Goal: Task Accomplishment & Management: Use online tool/utility

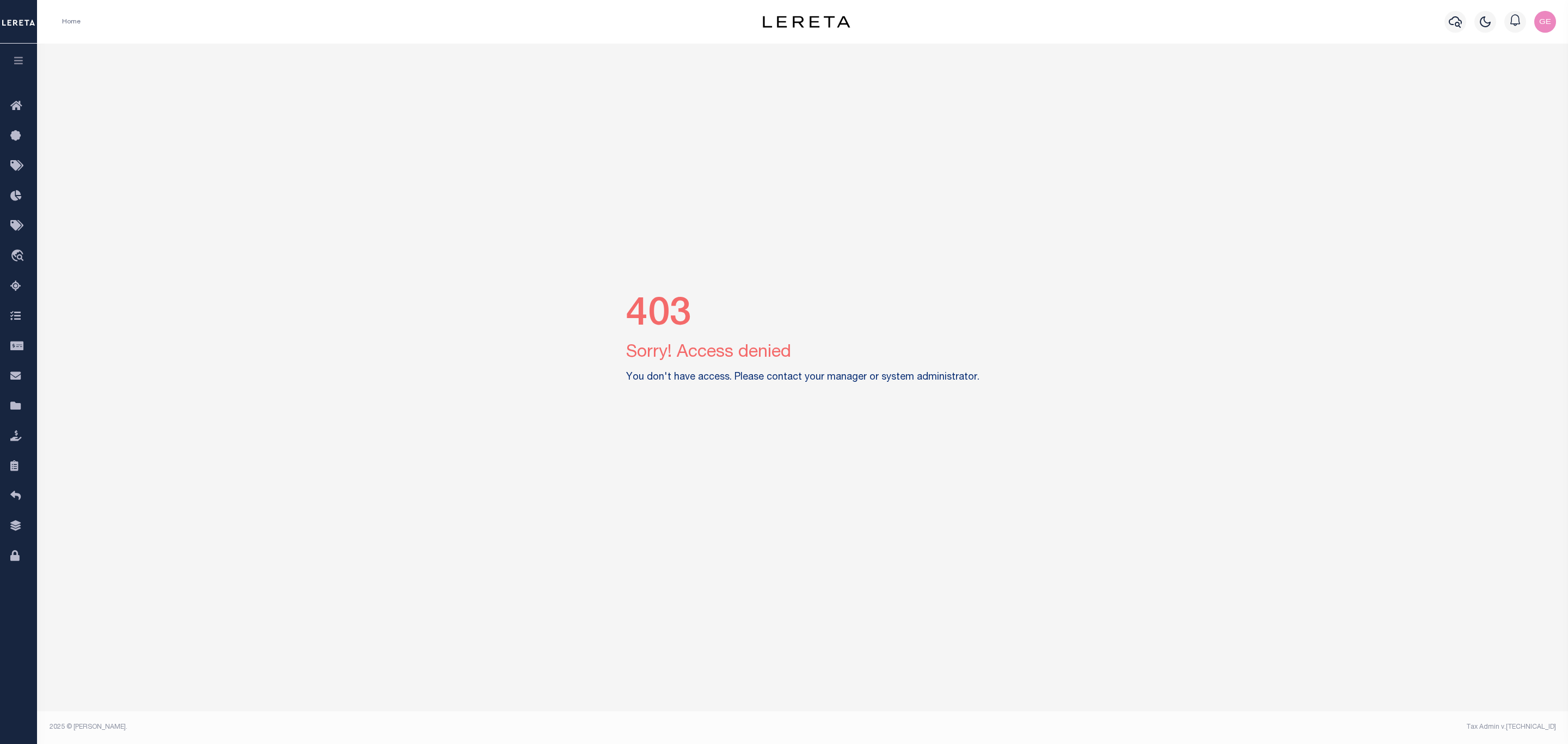
click at [1539, 15] on img "button" at bounding box center [1545, 22] width 22 height 22
click at [1513, 72] on link "Sign out" at bounding box center [1516, 78] width 86 height 18
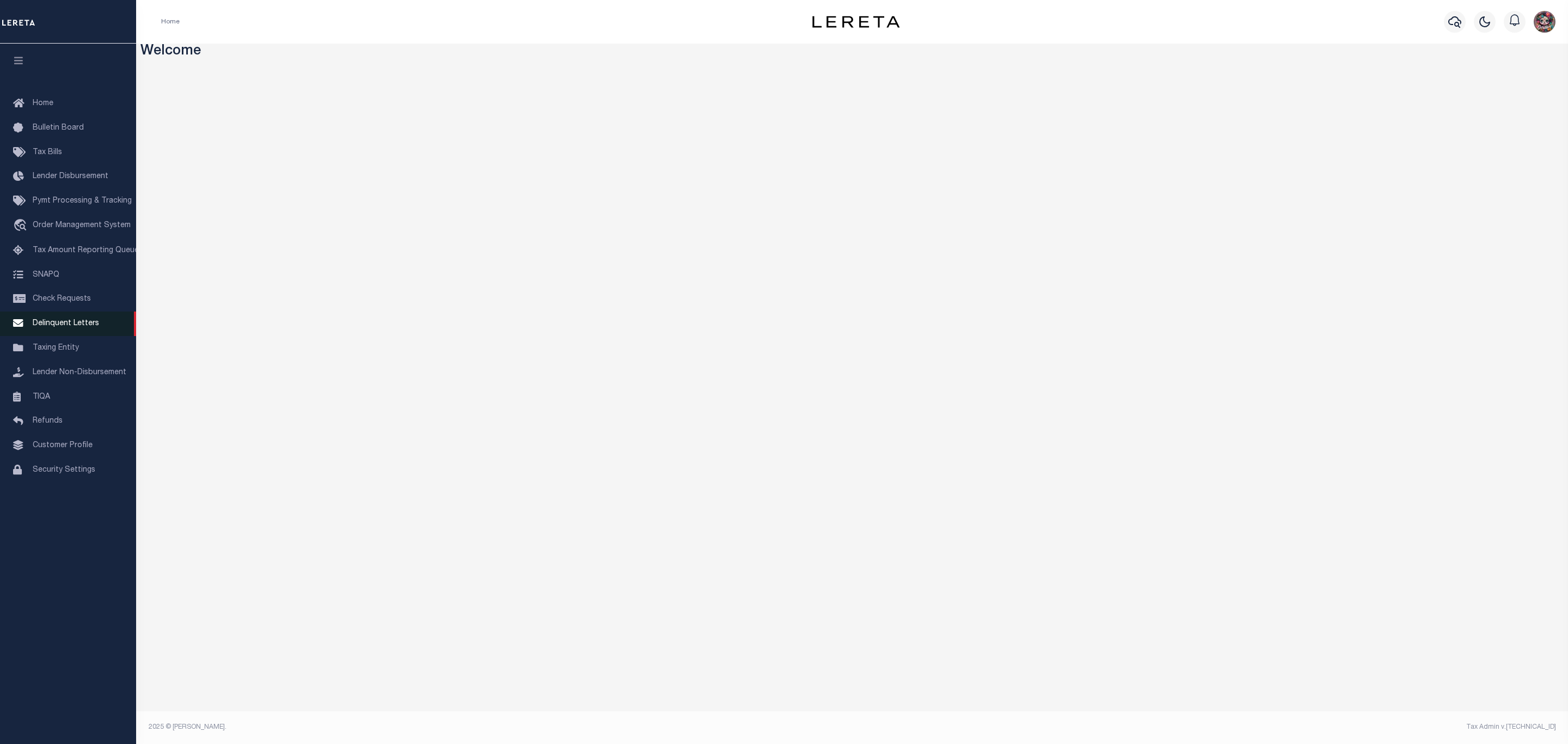
click at [80, 328] on span "Delinquent Letters" at bounding box center [66, 323] width 66 height 8
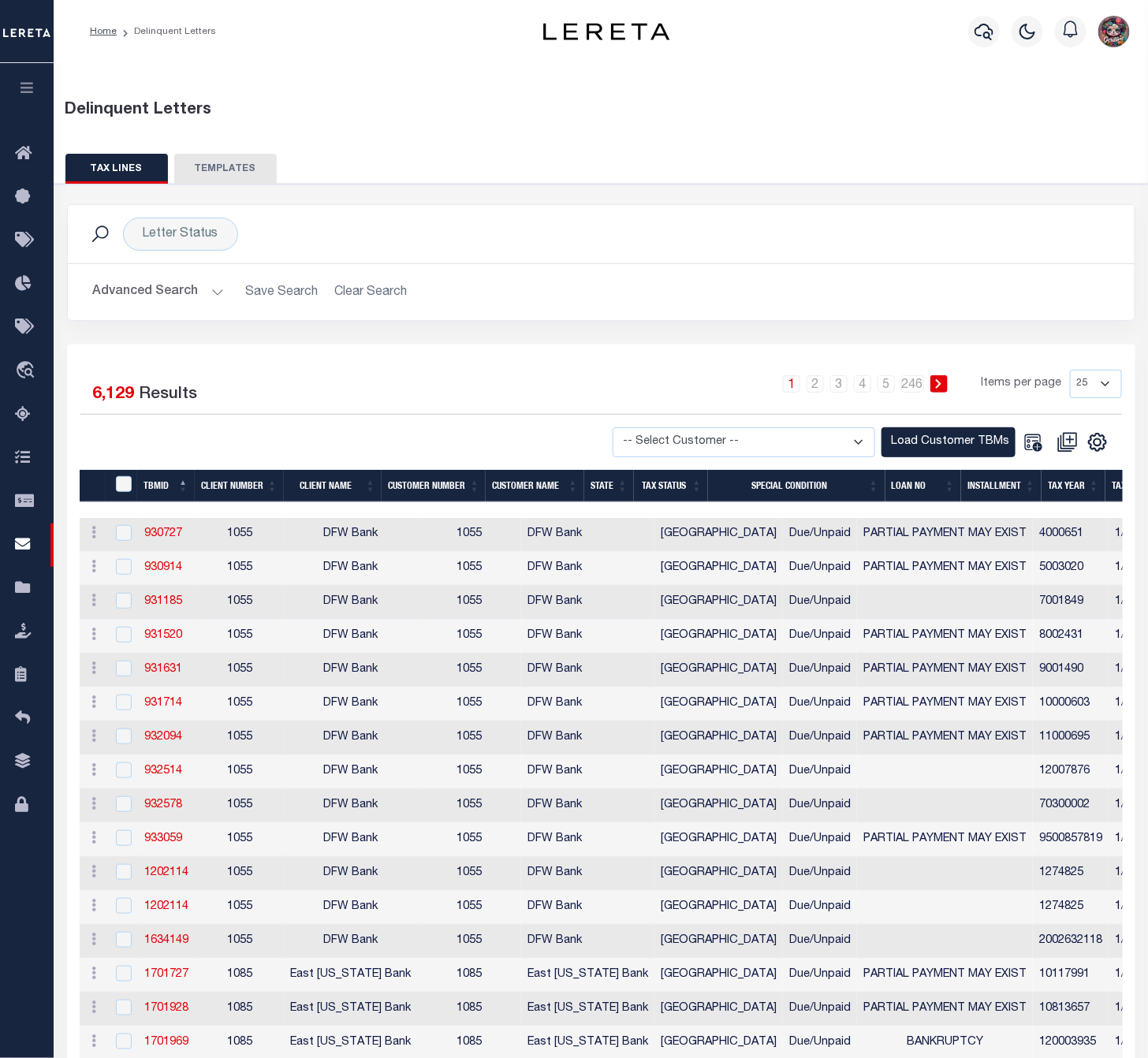
drag, startPoint x: 161, startPoint y: 287, endPoint x: 294, endPoint y: 350, distance: 147.2
click at [161, 287] on button "Advanced Search" at bounding box center [159, 292] width 130 height 31
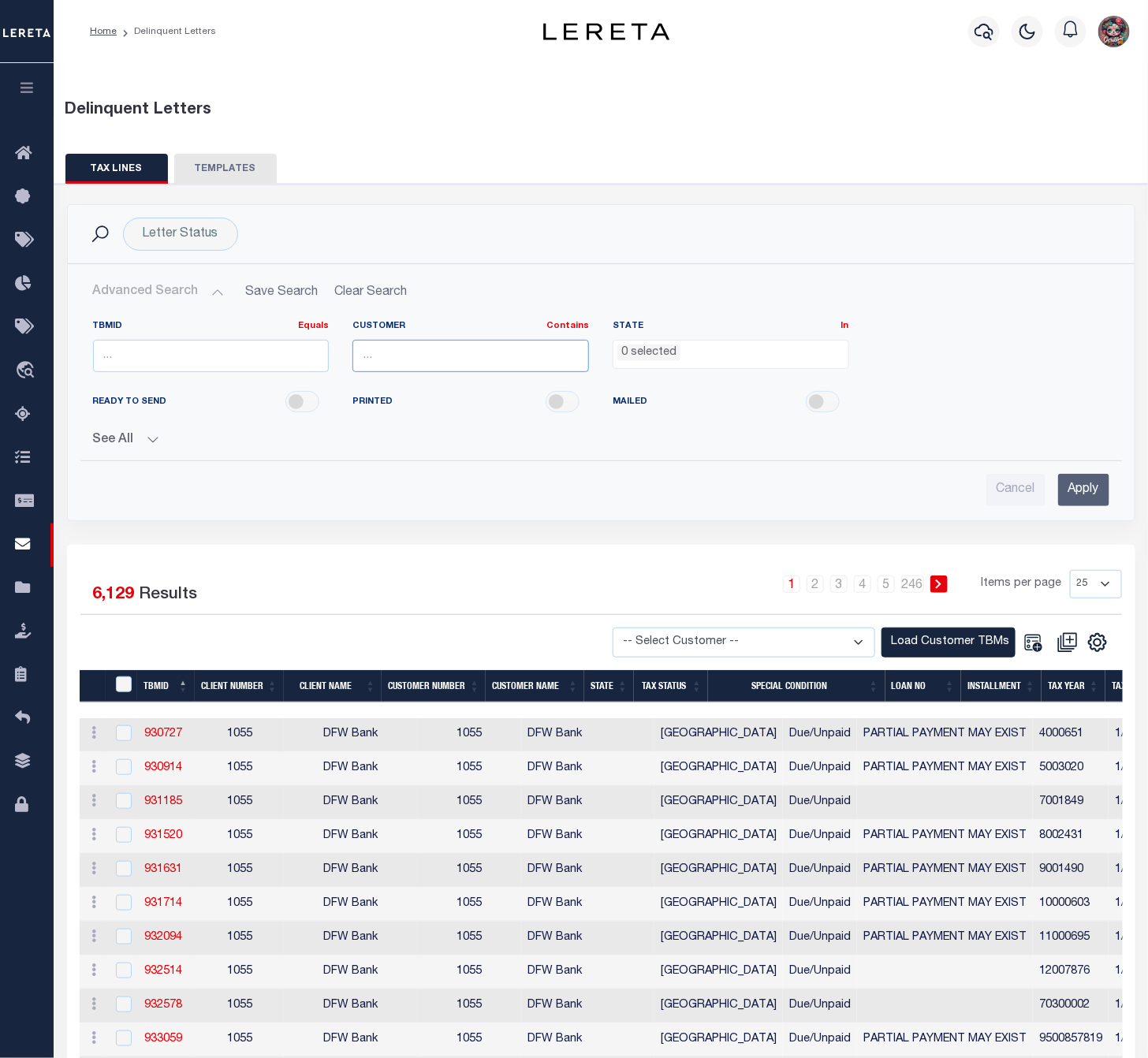
click at [489, 362] on input "text" at bounding box center [471, 356] width 236 height 33
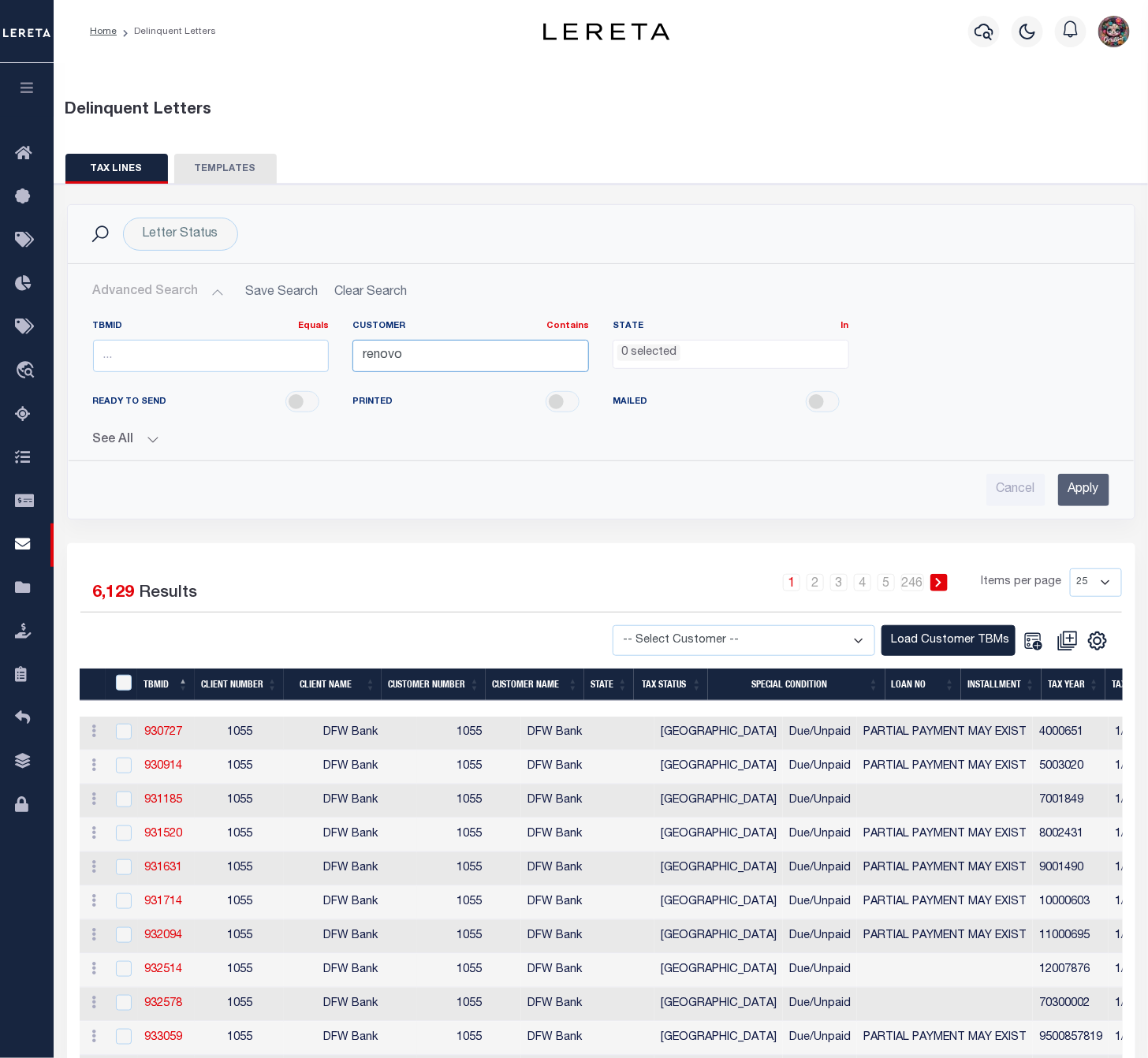
type input "renovo"
click at [1082, 476] on input "Apply" at bounding box center [1084, 490] width 51 height 33
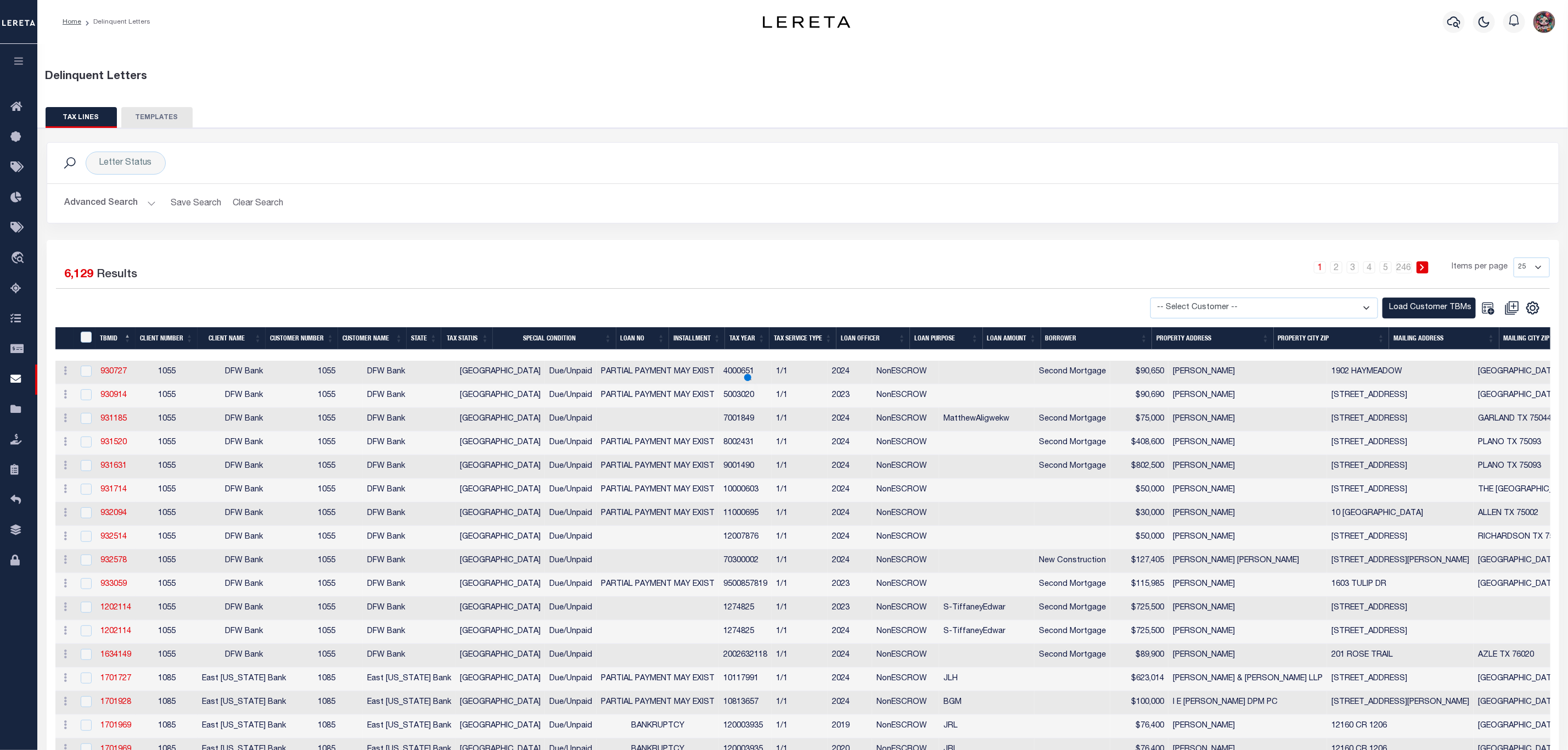
click at [1375, 307] on select "-- Select Customer -- 78796 AB ABGGL ABL Accumatch - Refunds AFCU ALL ANB APCU …" at bounding box center [1264, 308] width 228 height 21
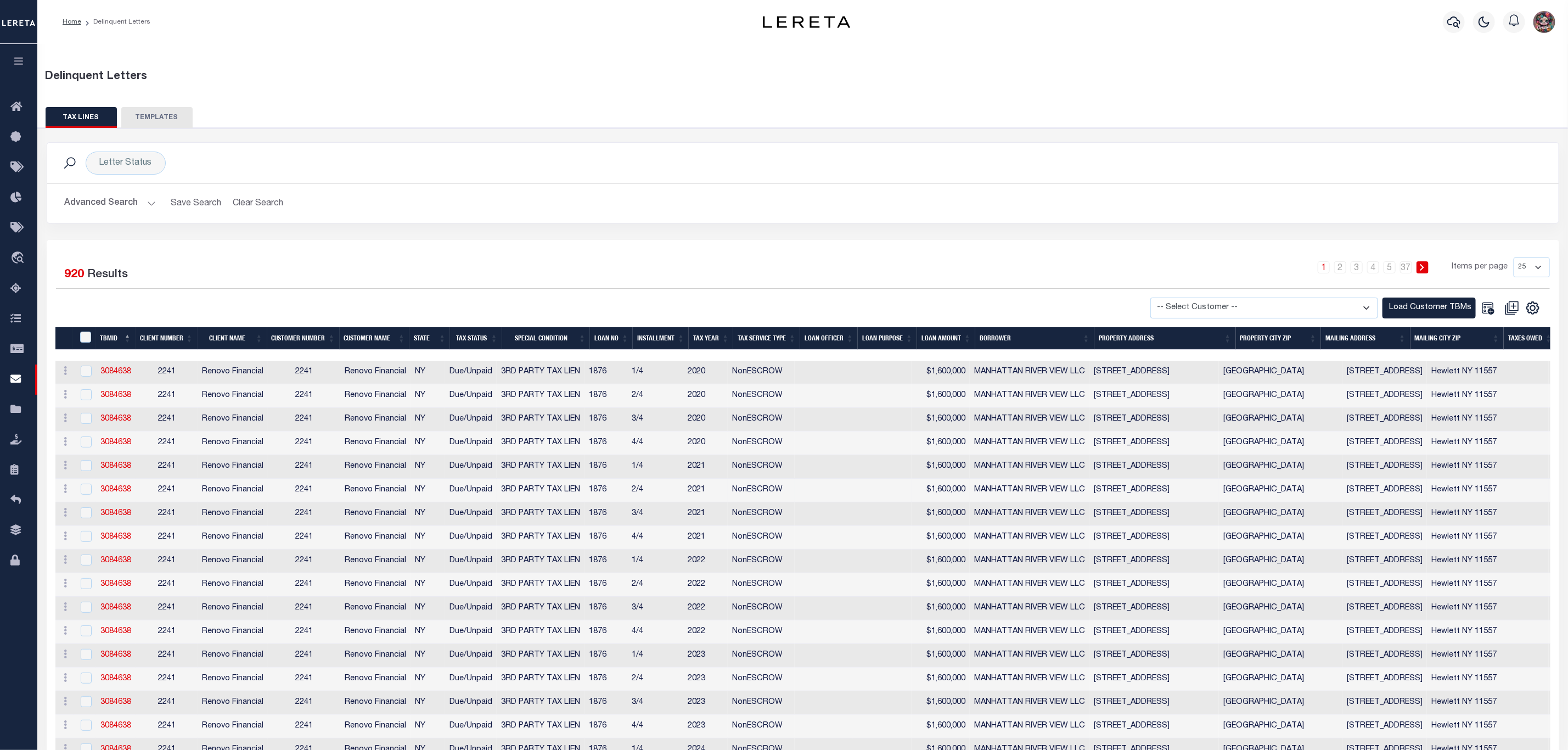
select select "2241"
click at [1159, 300] on select "-- Select Customer -- 78796 AB ABGGL ABL Accumatch - Refunds AFCU ALL ANB APCU …" at bounding box center [1264, 308] width 228 height 21
click at [1398, 305] on button "Load Customer TBMs" at bounding box center [1429, 308] width 93 height 21
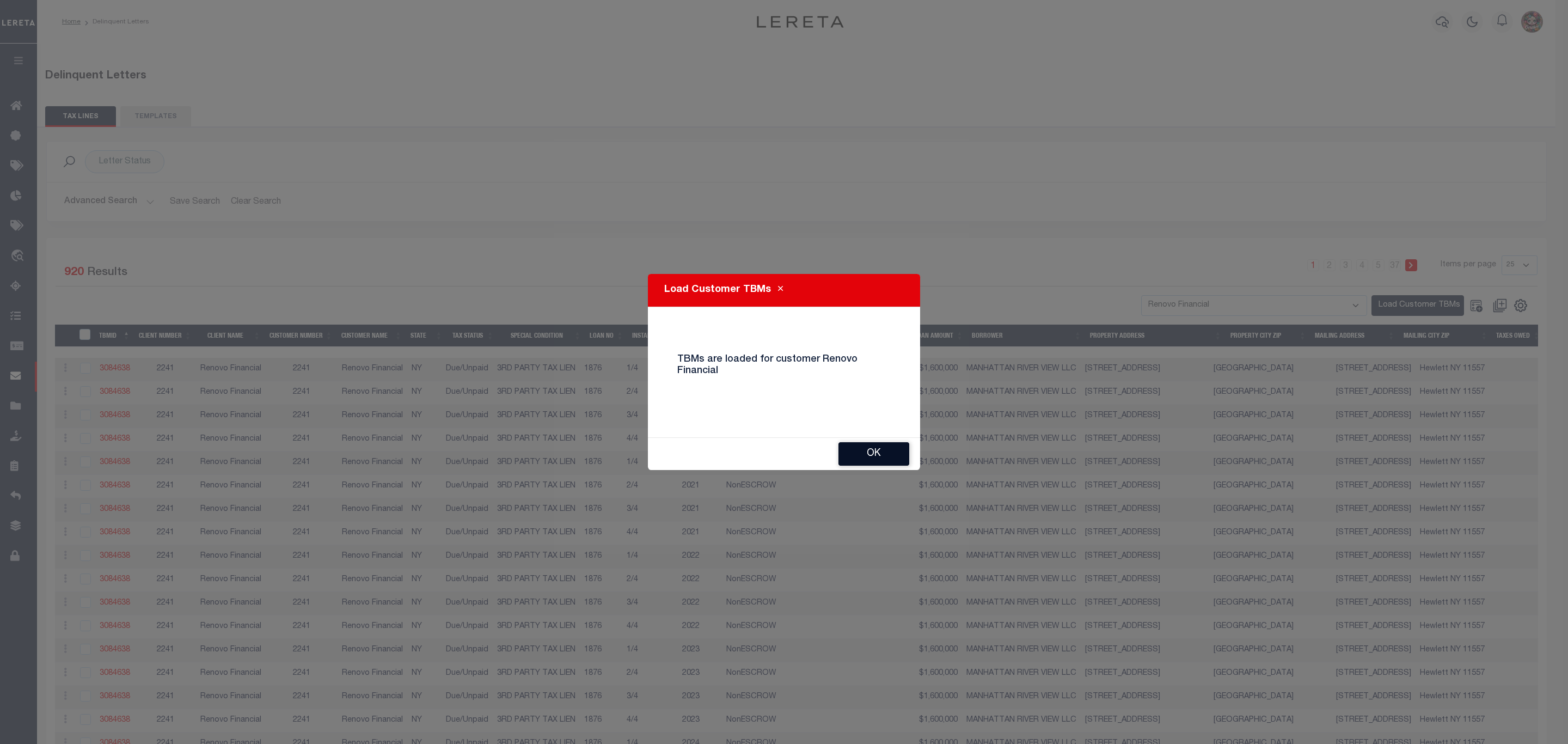
click at [866, 445] on button "Ok" at bounding box center [873, 454] width 71 height 23
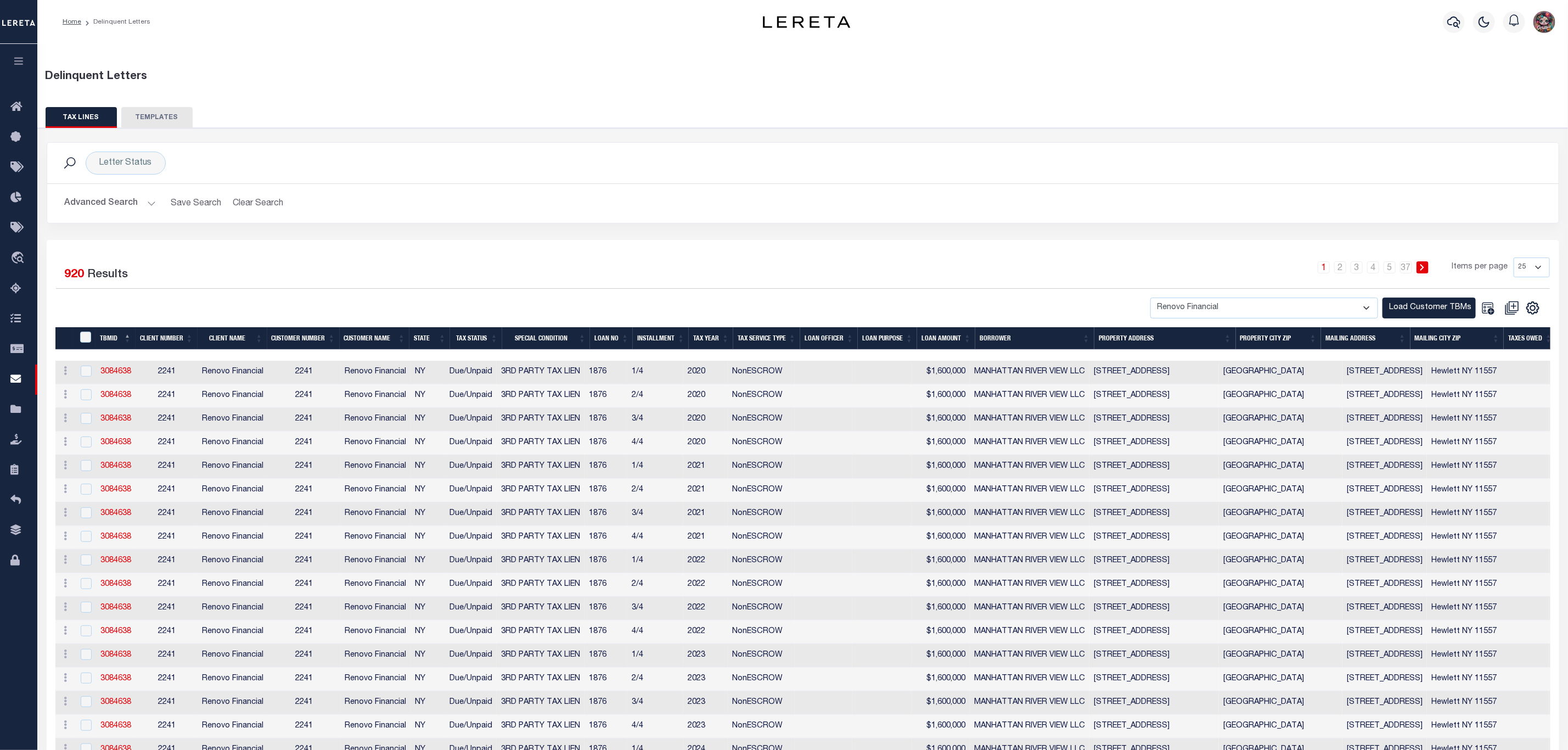
click at [419, 266] on div "Selected 920 Results" at bounding box center [236, 273] width 377 height 31
click at [153, 209] on button "Advanced Search" at bounding box center [110, 203] width 91 height 21
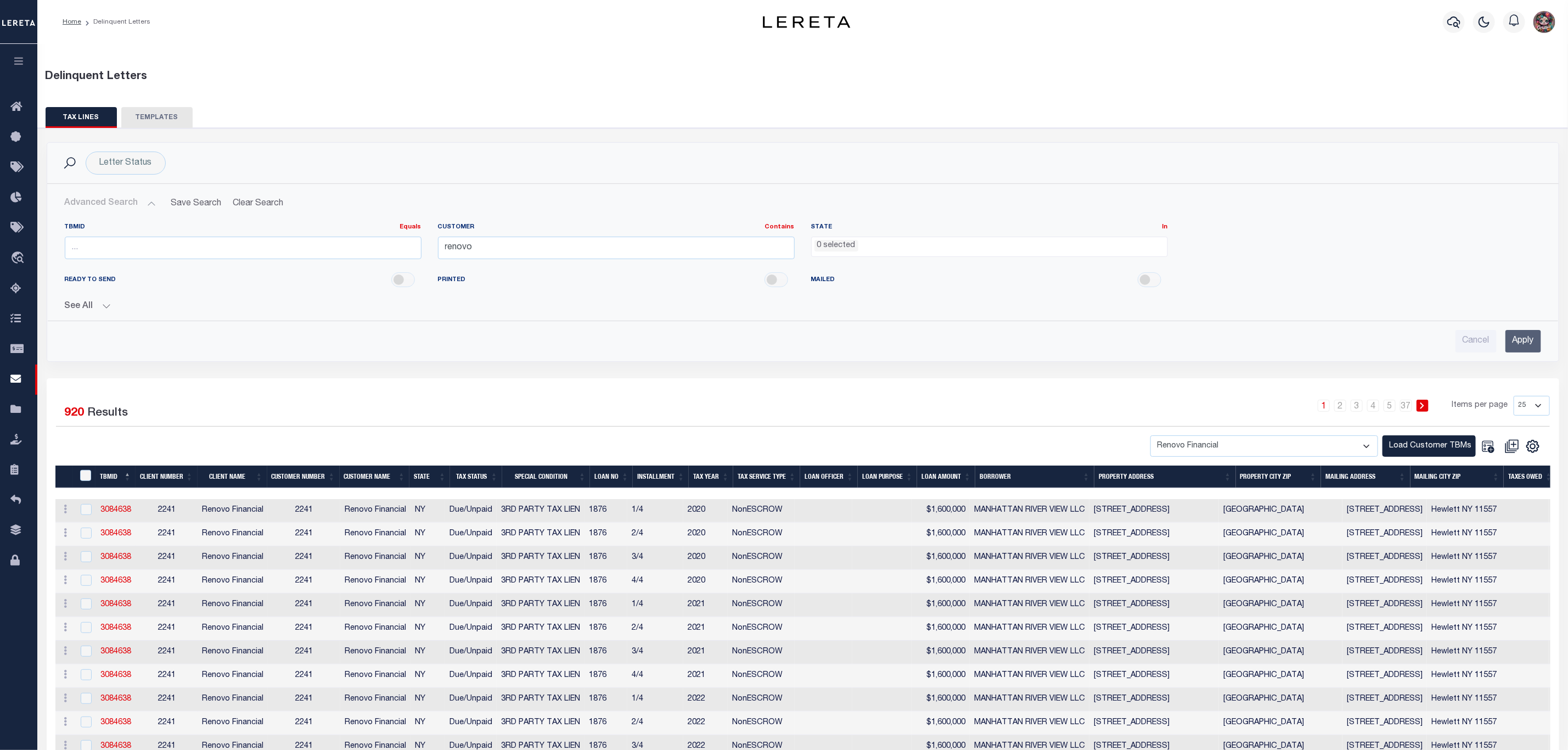
click at [1519, 404] on select "25 50 100 500 1000" at bounding box center [1532, 406] width 36 height 20
select select "1000"
click at [1514, 398] on select "25 50 100 500 1000" at bounding box center [1532, 406] width 36 height 20
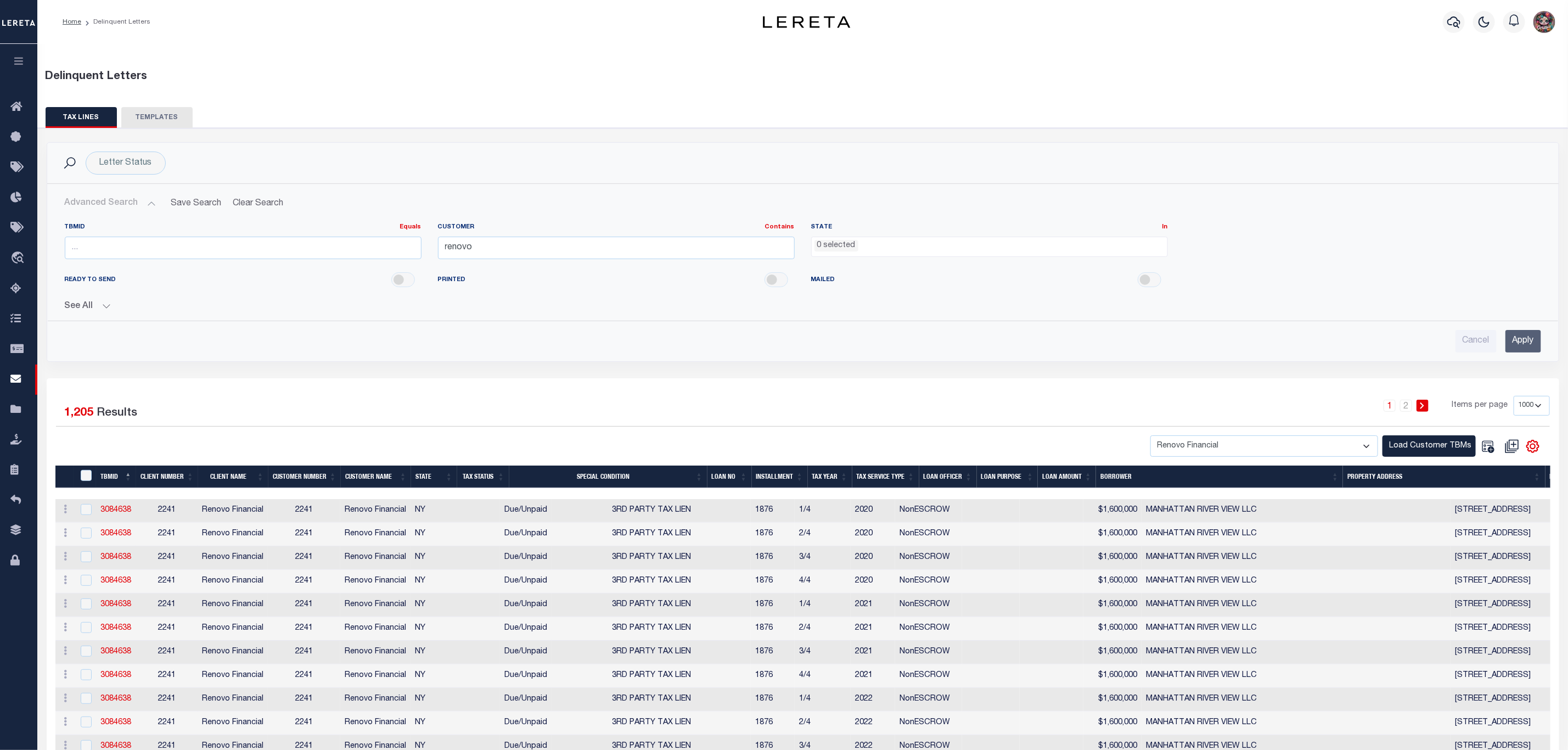
click at [1539, 449] on icon at bounding box center [1533, 446] width 12 height 12
click at [1474, 475] on link "CSV" at bounding box center [1488, 465] width 107 height 21
drag, startPoint x: 884, startPoint y: 242, endPoint x: 863, endPoint y: 246, distance: 21.4
click at [884, 242] on ul "0 selected" at bounding box center [990, 244] width 356 height 15
click at [863, 246] on ul "0 selected" at bounding box center [990, 244] width 356 height 15
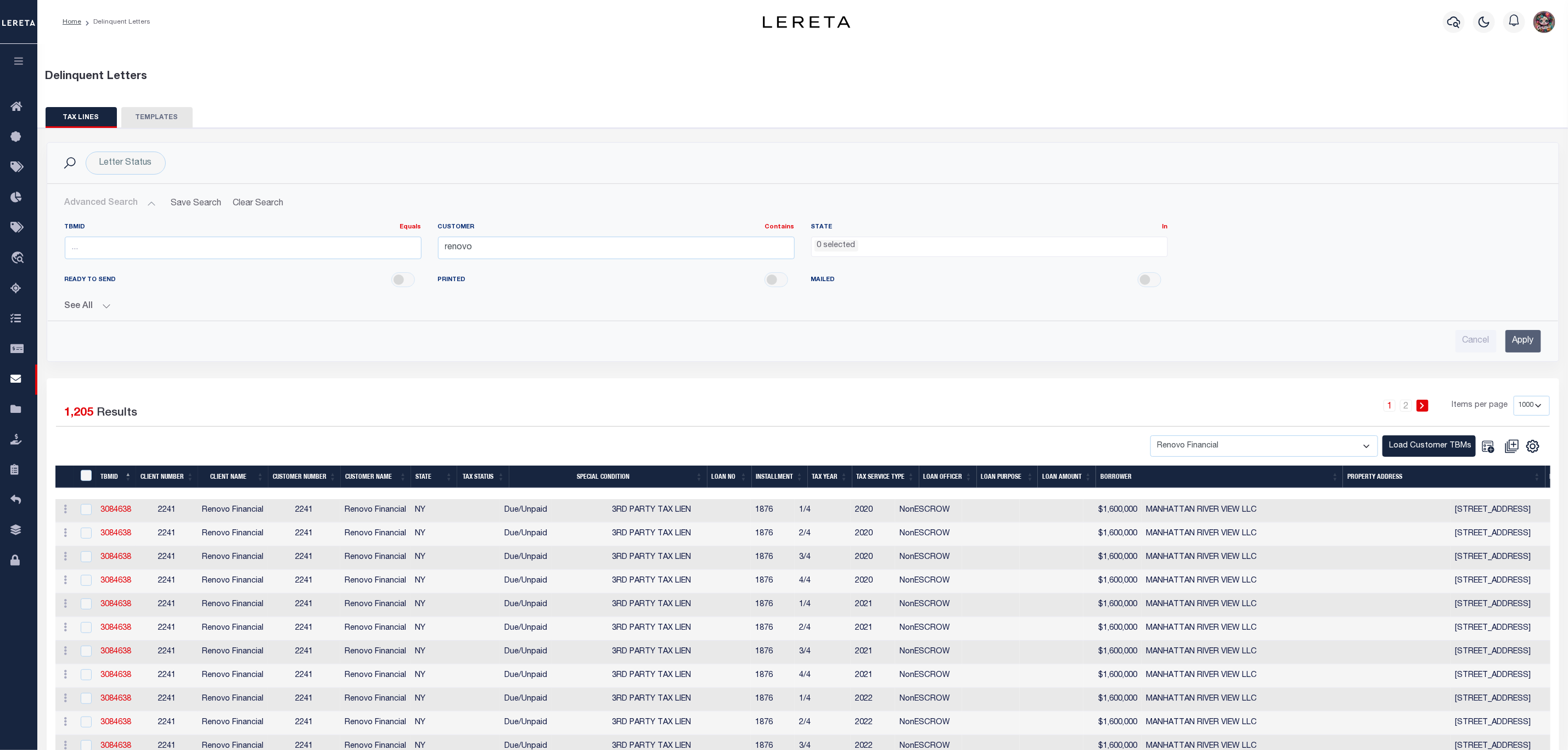
click at [927, 247] on ul "0 selected" at bounding box center [990, 244] width 356 height 15
click at [827, 245] on li "0 selected" at bounding box center [836, 246] width 44 height 12
click at [828, 271] on div "READY TO SEND PRINTED MAILED" at bounding box center [803, 280] width 1493 height 25
click at [870, 244] on ul "0 selected" at bounding box center [990, 244] width 356 height 15
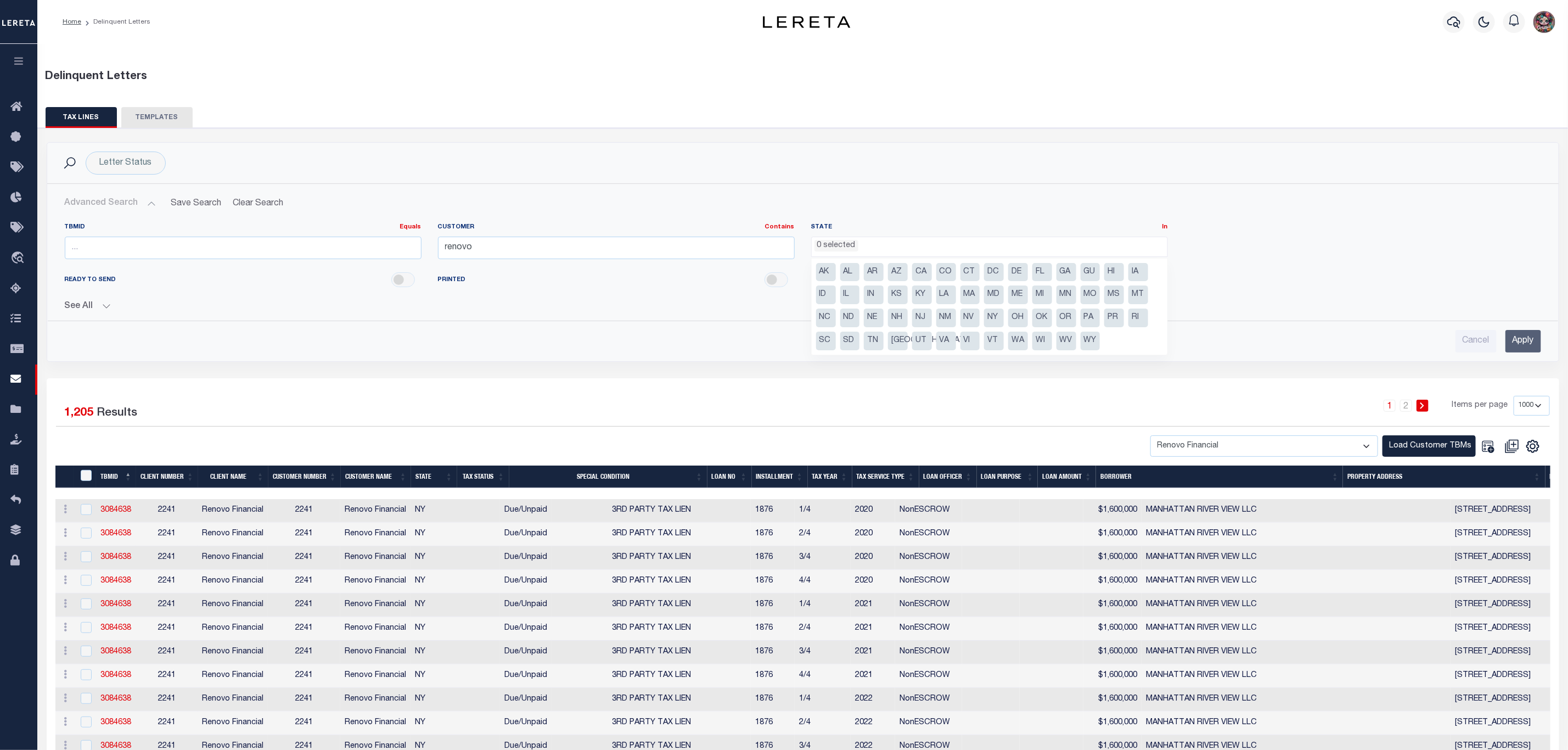
click at [876, 269] on li "AR" at bounding box center [874, 272] width 20 height 18
select select "AR"
click at [1086, 339] on li "WY" at bounding box center [1091, 341] width 20 height 18
drag, startPoint x: 1084, startPoint y: 336, endPoint x: 1068, endPoint y: 327, distance: 18.4
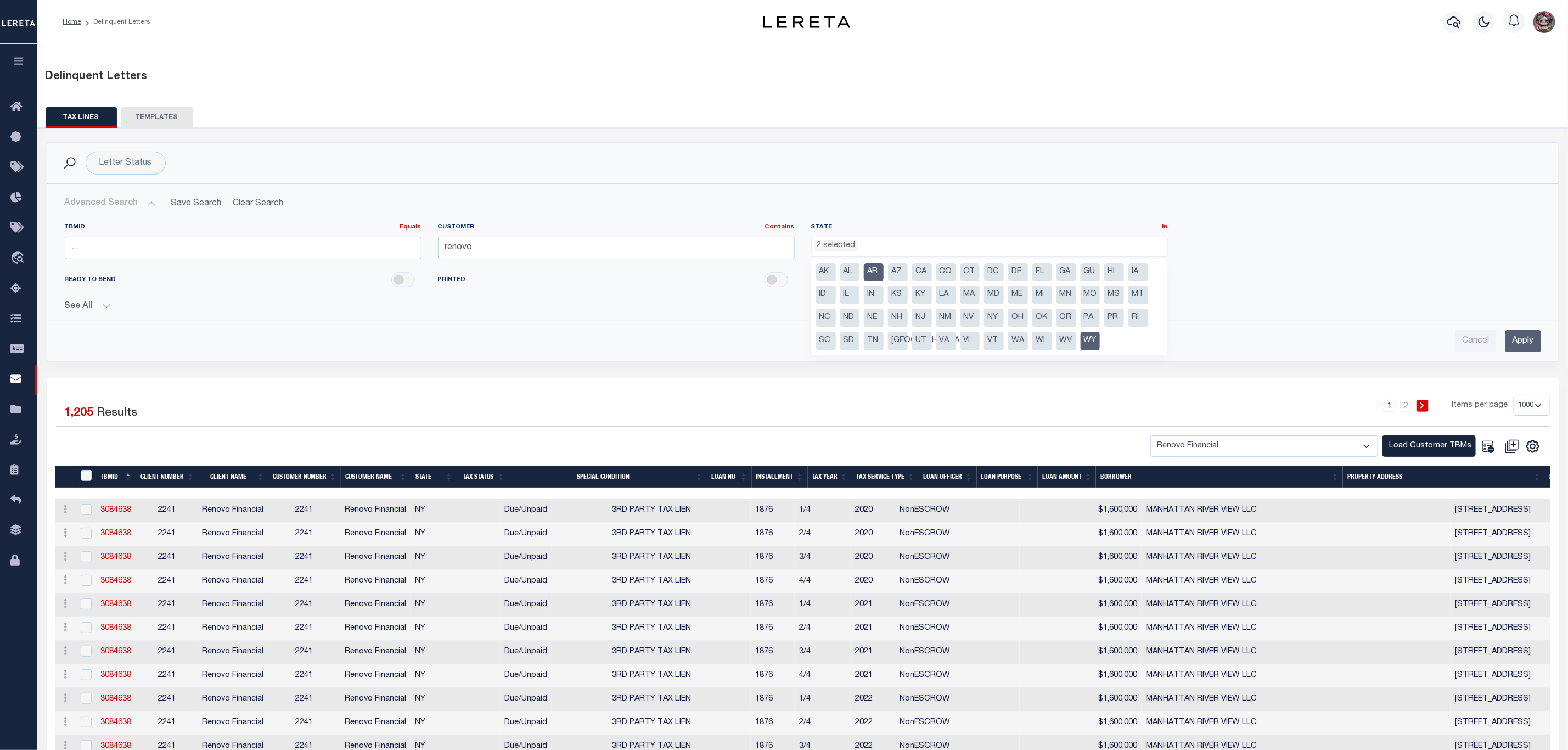
click at [1084, 336] on li "WY" at bounding box center [1091, 341] width 20 height 18
click at [876, 268] on li "AR" at bounding box center [874, 272] width 20 height 18
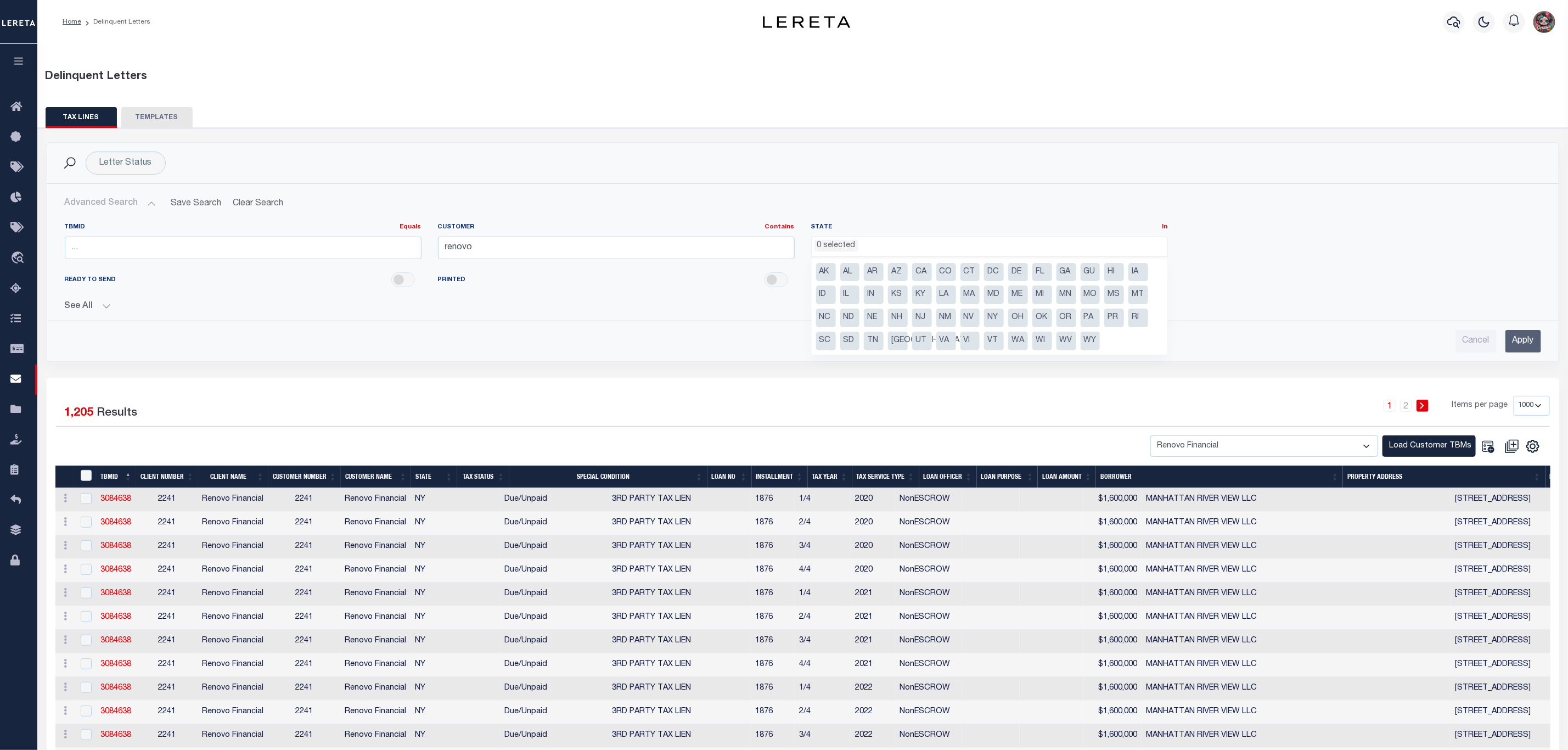
scroll to position [2306, 0]
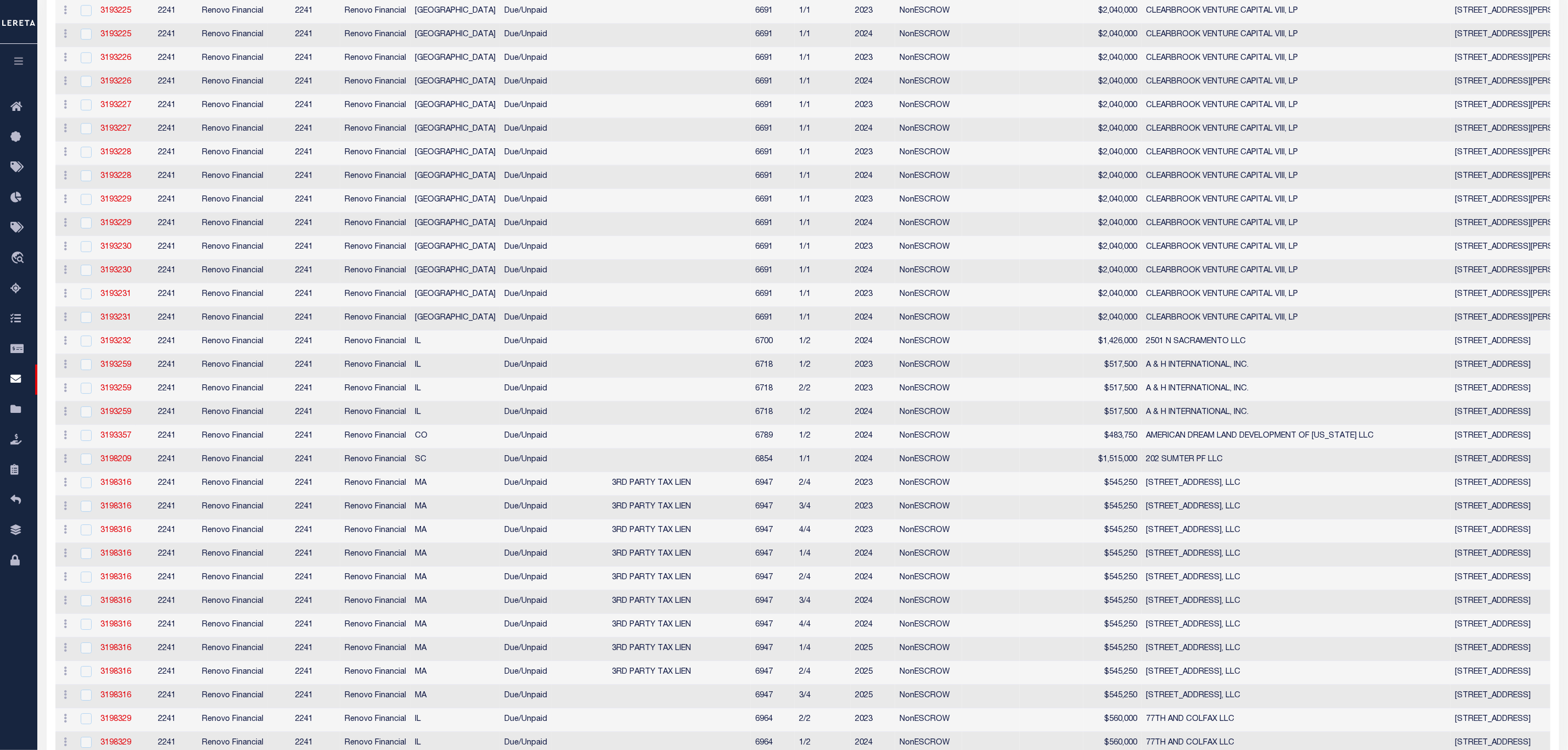
select select "CO"
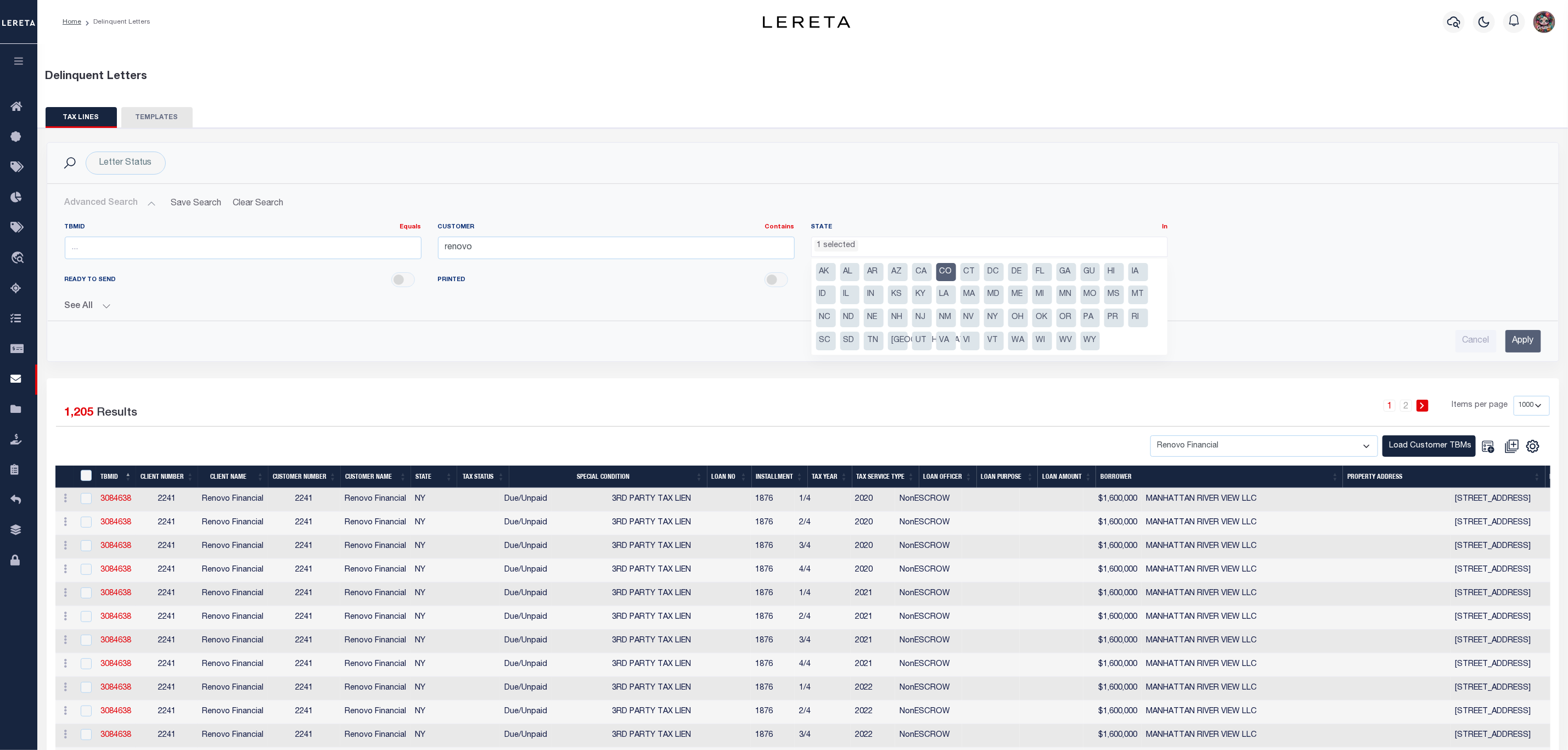
click at [975, 292] on li "MA" at bounding box center [970, 295] width 20 height 18
click at [975, 297] on li "MA" at bounding box center [970, 295] width 20 height 18
drag, startPoint x: 992, startPoint y: 264, endPoint x: 1131, endPoint y: 330, distance: 153.9
click at [992, 264] on li "DC" at bounding box center [994, 272] width 20 height 18
click at [1384, 254] on div "TBMID Equals Equals Is Not Equal To Is Greater Than Is Less Than Customer Conta…" at bounding box center [803, 245] width 1493 height 45
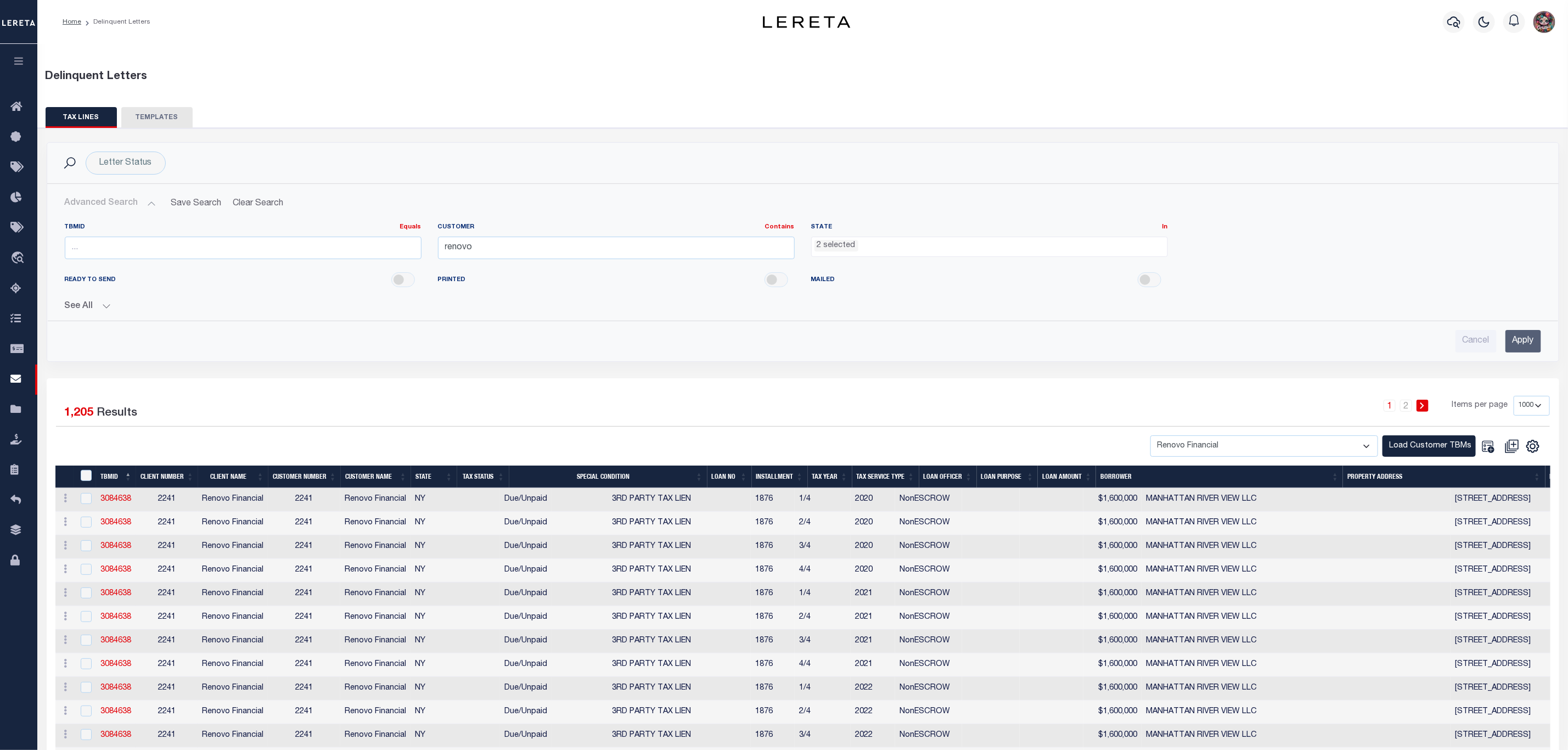
click at [1535, 338] on input "Apply" at bounding box center [1523, 341] width 36 height 23
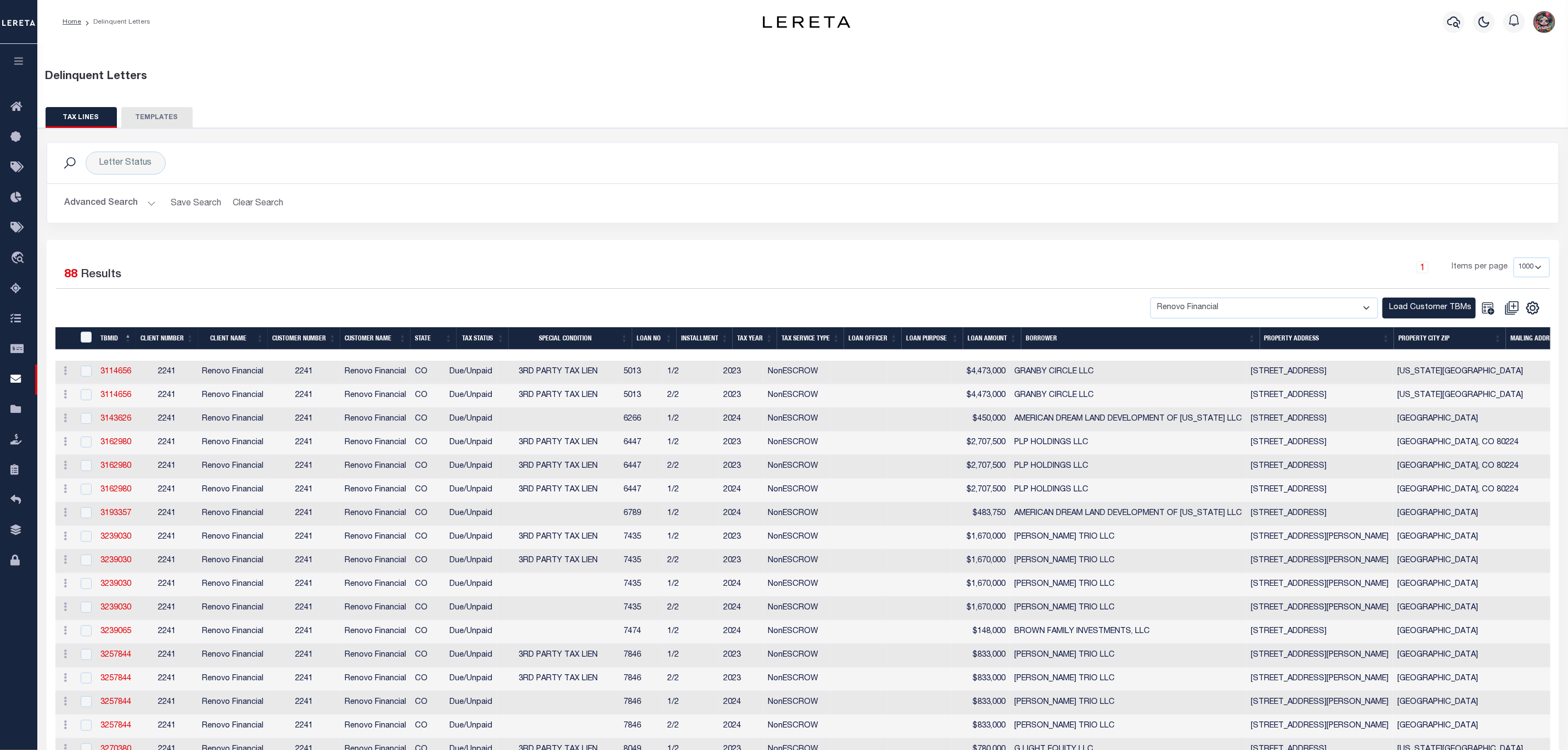
click at [155, 203] on h2 "Advanced Search Save Search Clear Search DelinquentLetterSearchTable_dynamictab…" at bounding box center [803, 203] width 1494 height 21
click at [152, 204] on button "Advanced Search" at bounding box center [110, 203] width 91 height 21
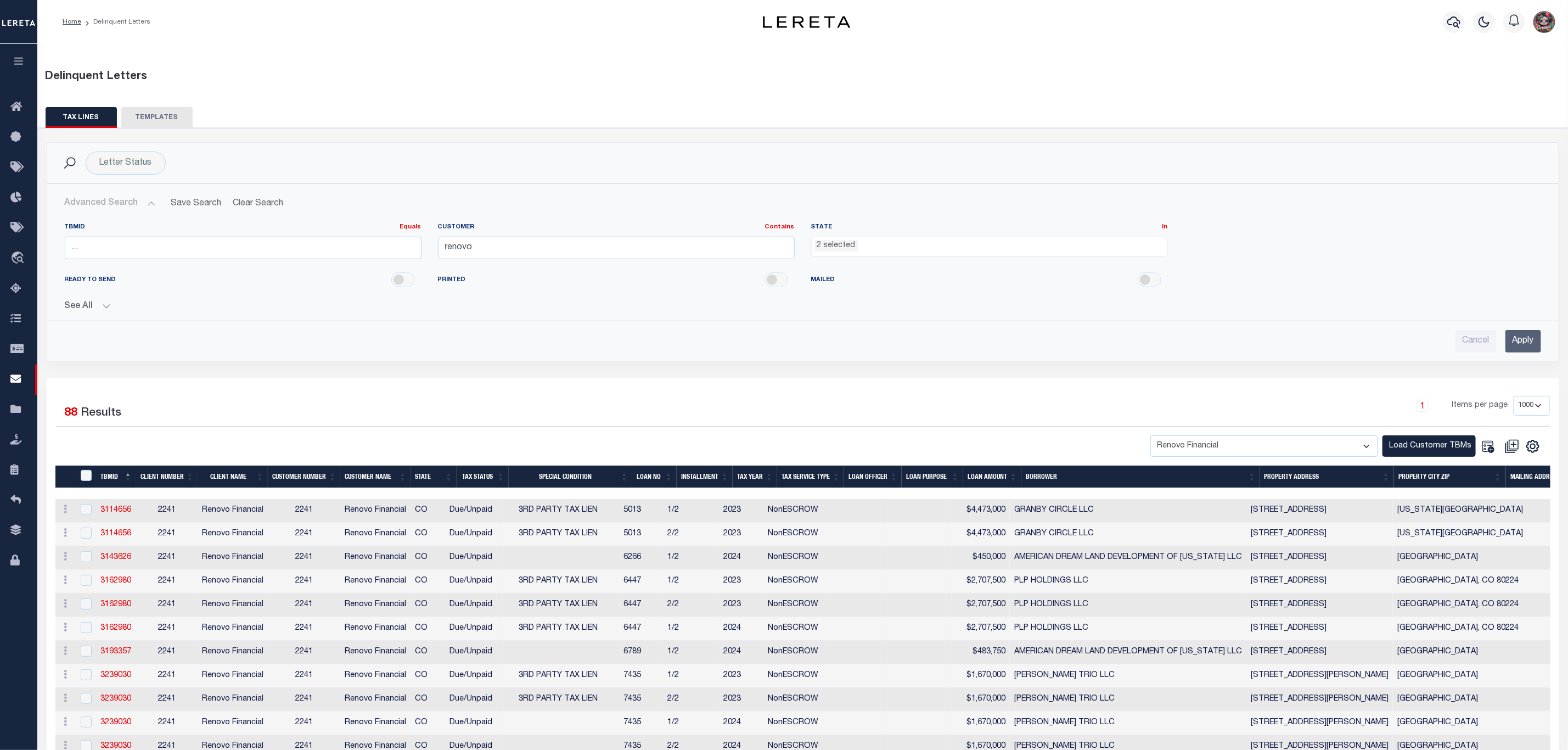
click at [881, 244] on ul "2 selected" at bounding box center [990, 244] width 356 height 15
click at [1267, 280] on div "READY TO SEND PRINTED MAILED" at bounding box center [803, 280] width 1493 height 25
